Goal: Task Accomplishment & Management: Manage account settings

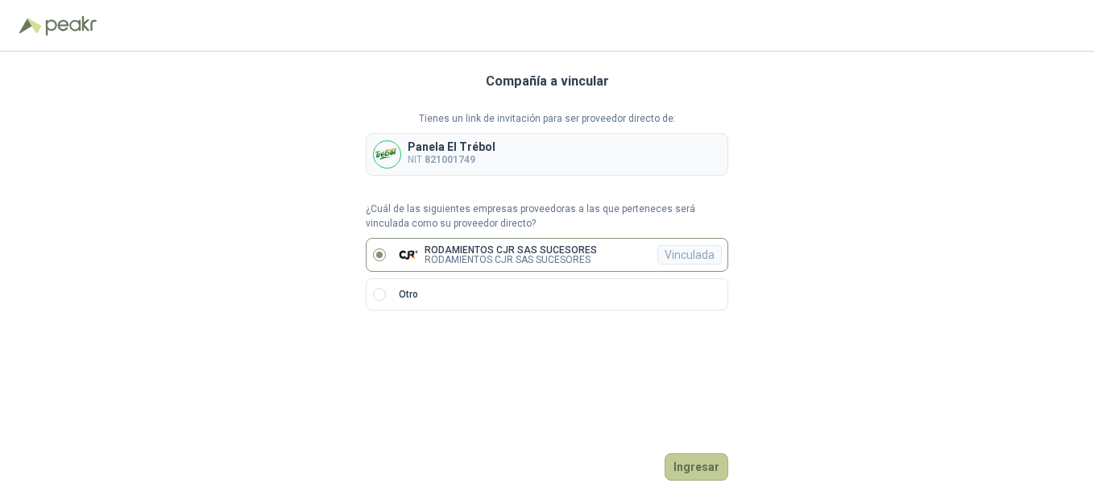
click at [695, 467] on button "Ingresar" at bounding box center [697, 466] width 64 height 27
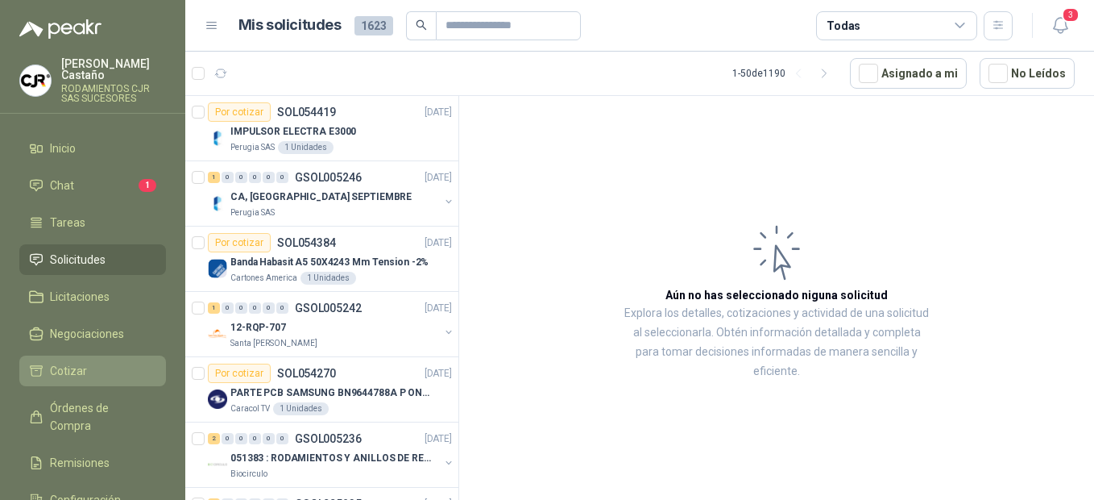
click at [67, 363] on span "Cotizar" at bounding box center [68, 371] width 37 height 18
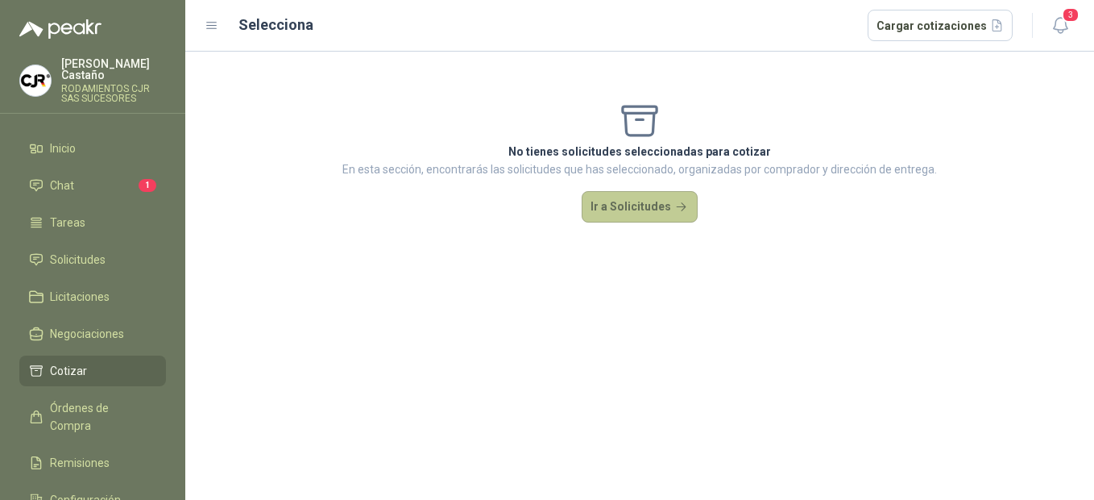
click at [628, 213] on button "Ir a Solicitudes" at bounding box center [640, 207] width 116 height 32
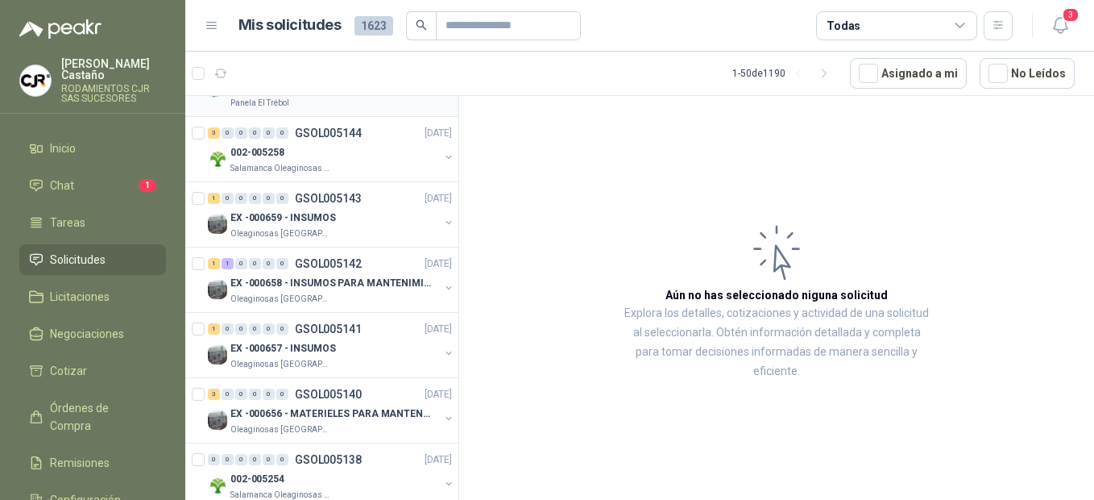
scroll to position [1934, 0]
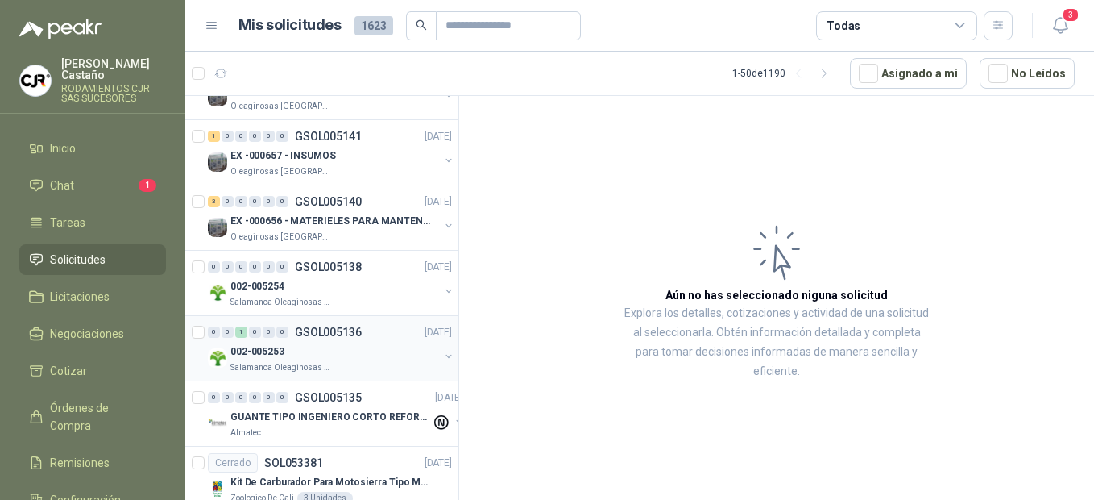
click at [312, 360] on div "002-005253" at bounding box center [334, 351] width 209 height 19
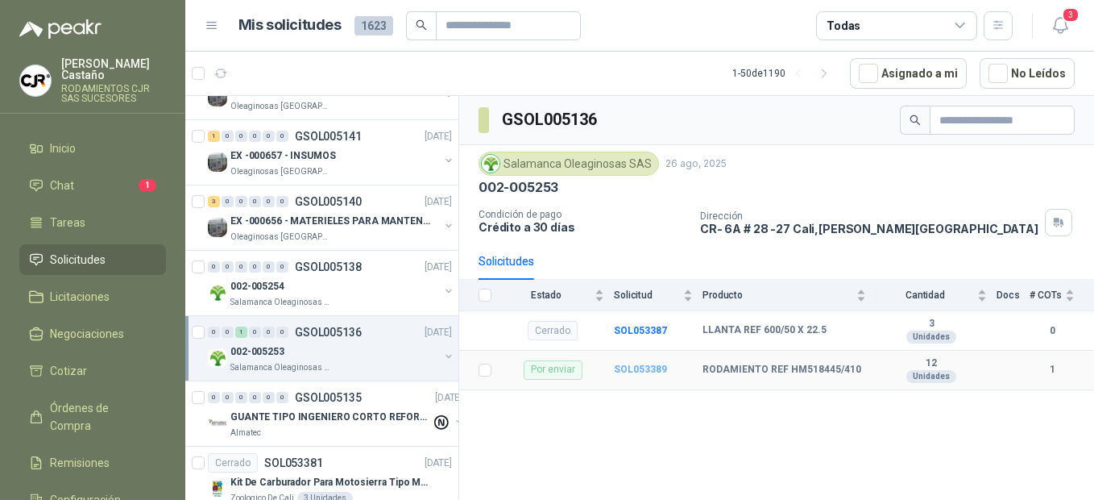
click at [629, 370] on b "SOL053389" at bounding box center [640, 368] width 53 height 11
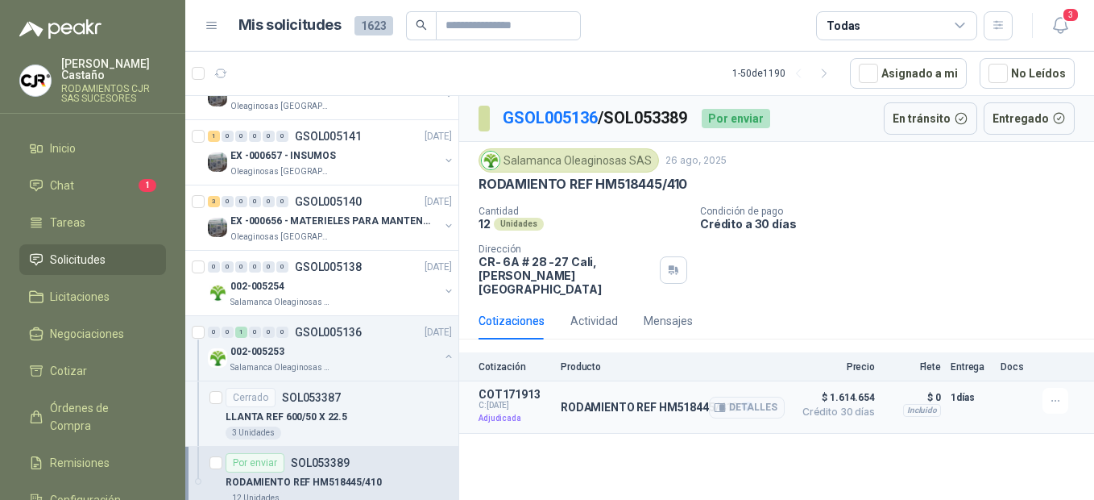
click at [857, 407] on span "Crédito 30 días" at bounding box center [835, 412] width 81 height 10
click at [768, 396] on button "Detalles" at bounding box center [747, 407] width 76 height 22
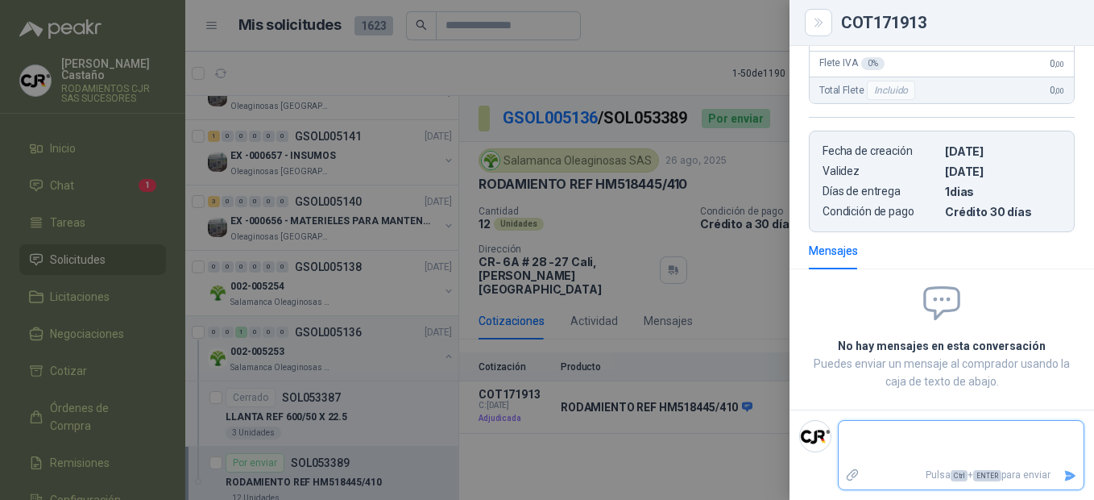
scroll to position [508, 0]
